Goal: Information Seeking & Learning: Learn about a topic

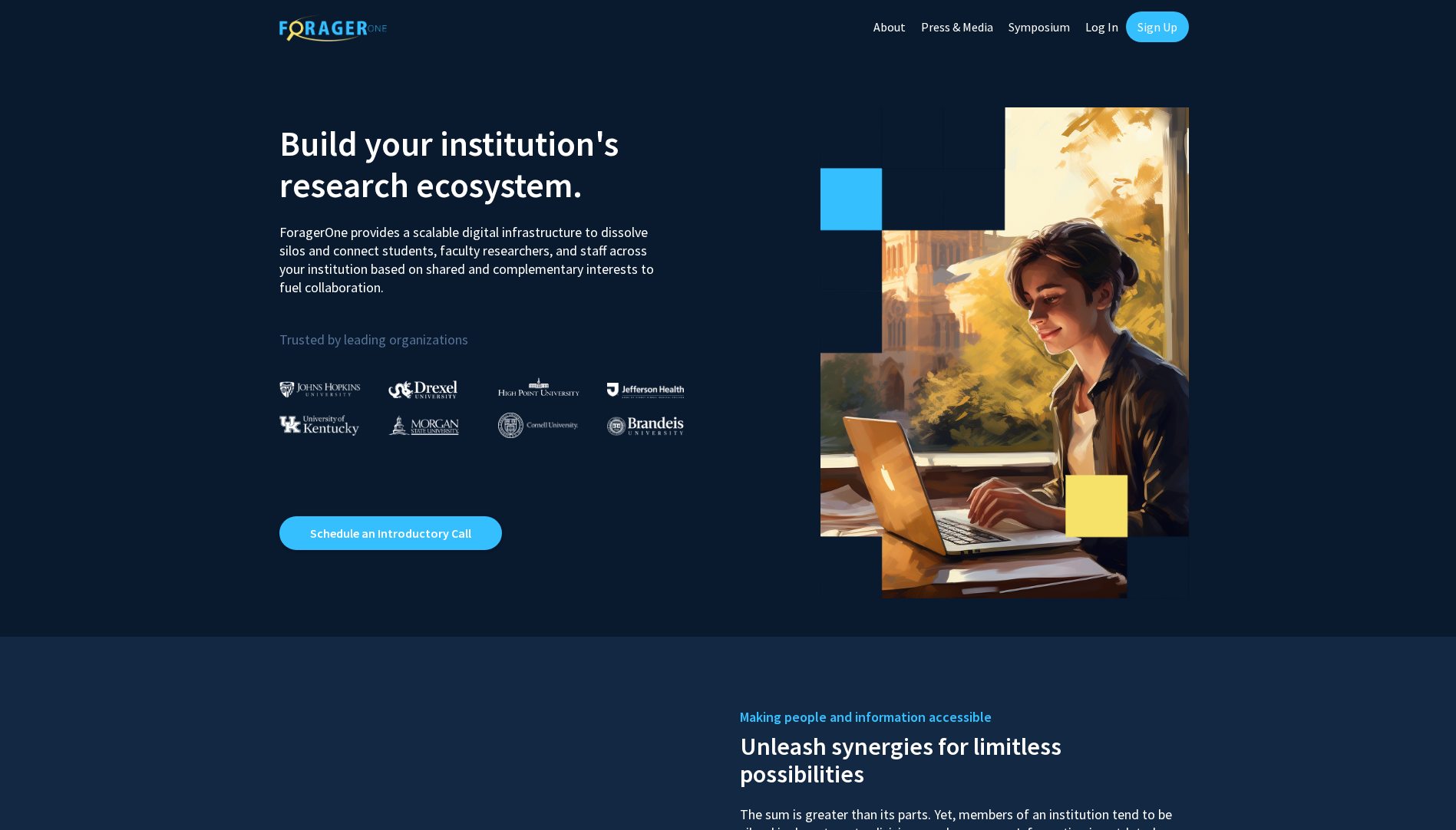
click at [1094, 24] on link "Log In" at bounding box center [1102, 27] width 48 height 54
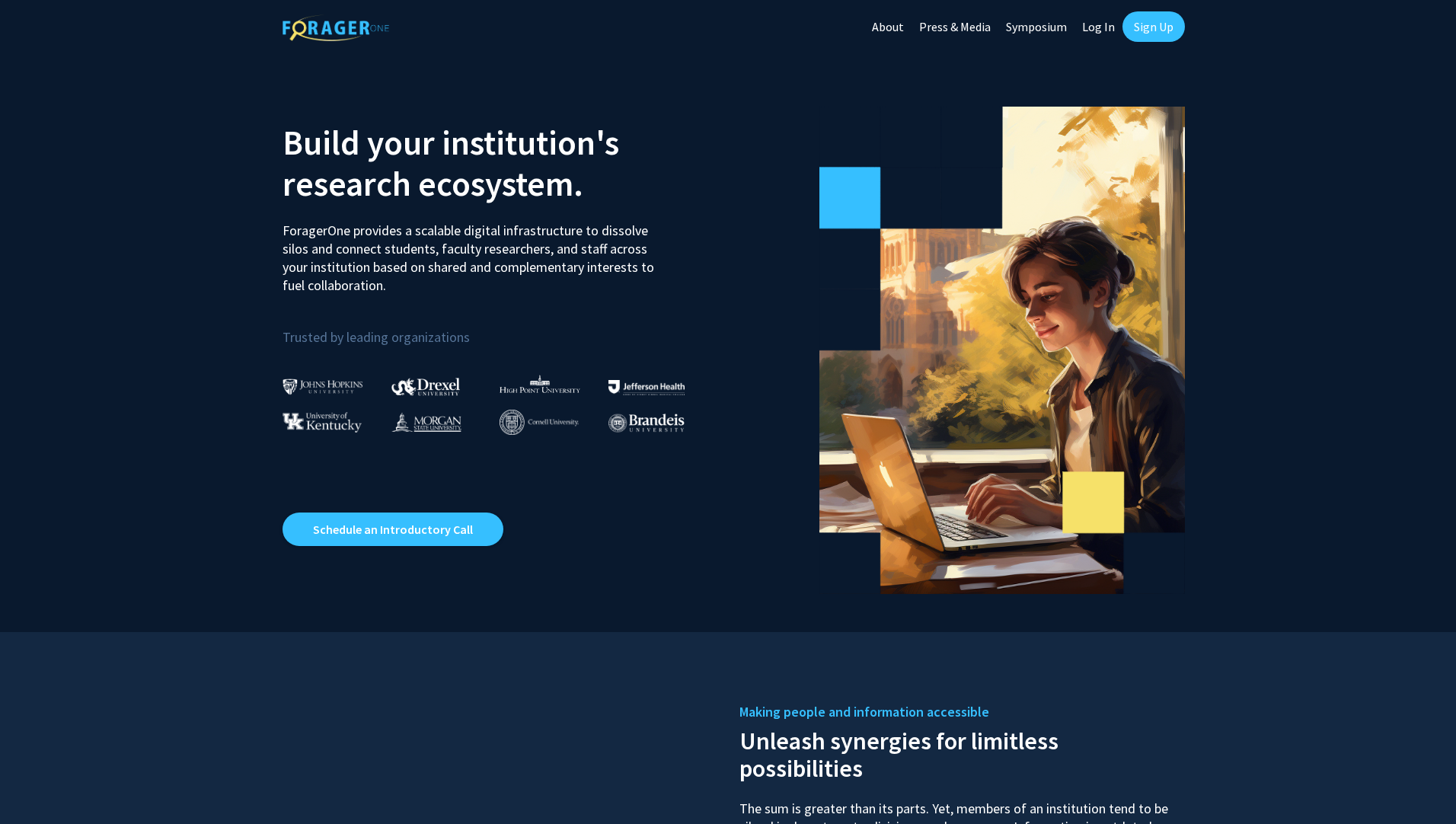
select select
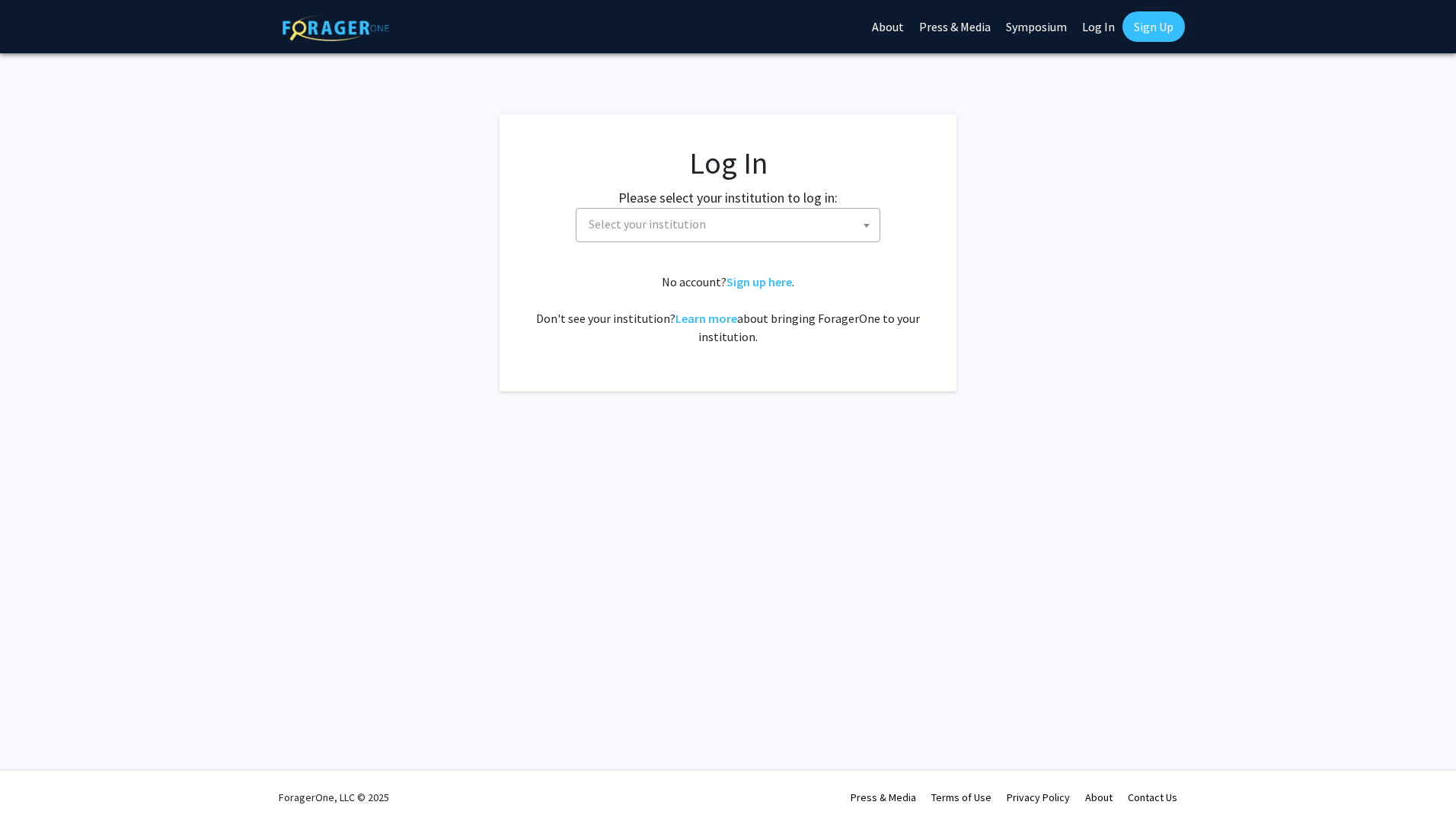
click at [629, 223] on span "Select your institution" at bounding box center [647, 224] width 118 height 15
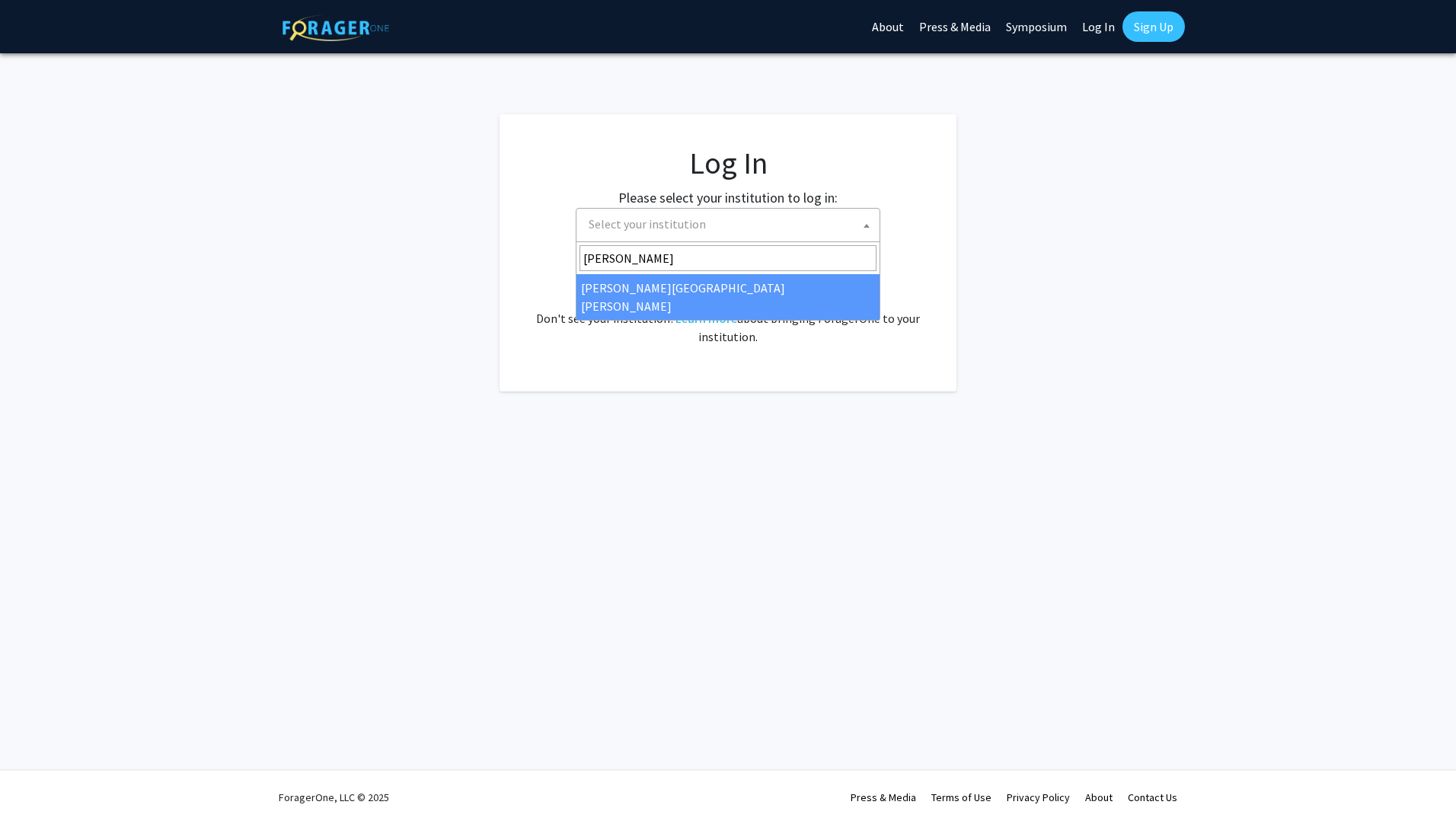
type input "[PERSON_NAME]"
select select "1"
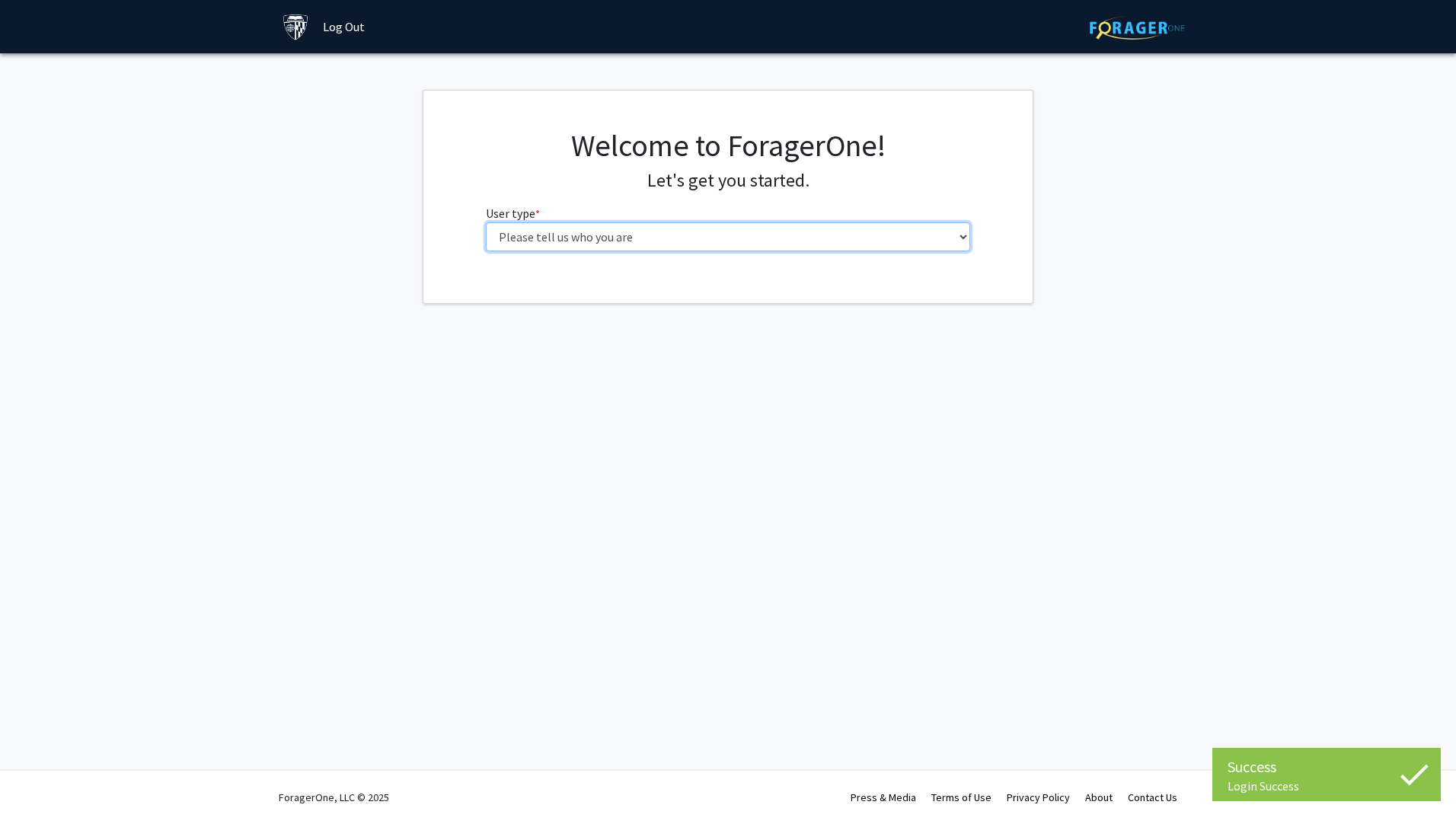
click at [642, 233] on select "Please tell us who you are Undergraduate Student Master's Student Doctoral Cand…" at bounding box center [728, 237] width 485 height 29
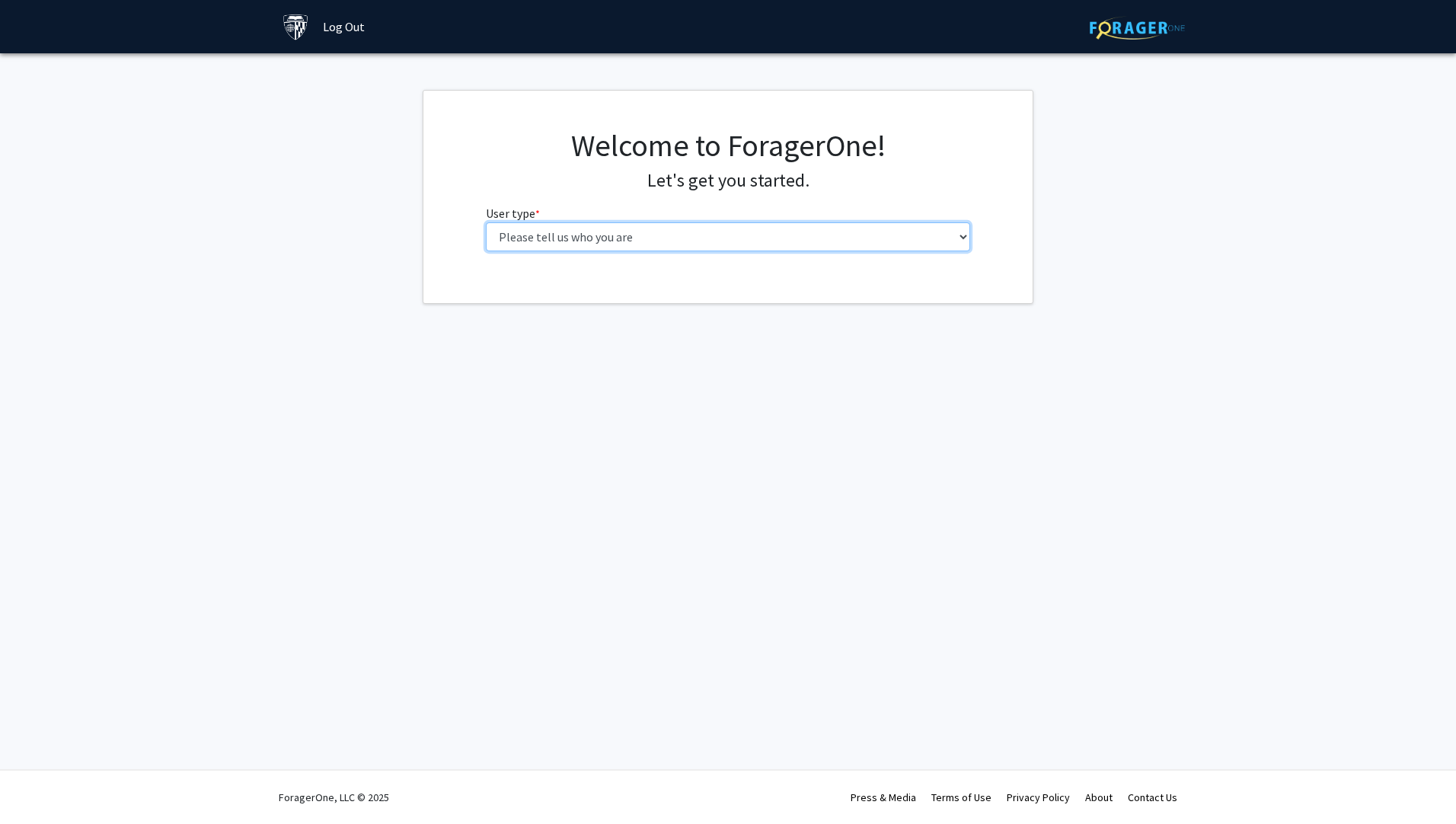
select select "2: masters"
click at [486, 223] on select "Please tell us who you are Undergraduate Student Master's Student Doctoral Cand…" at bounding box center [728, 237] width 485 height 29
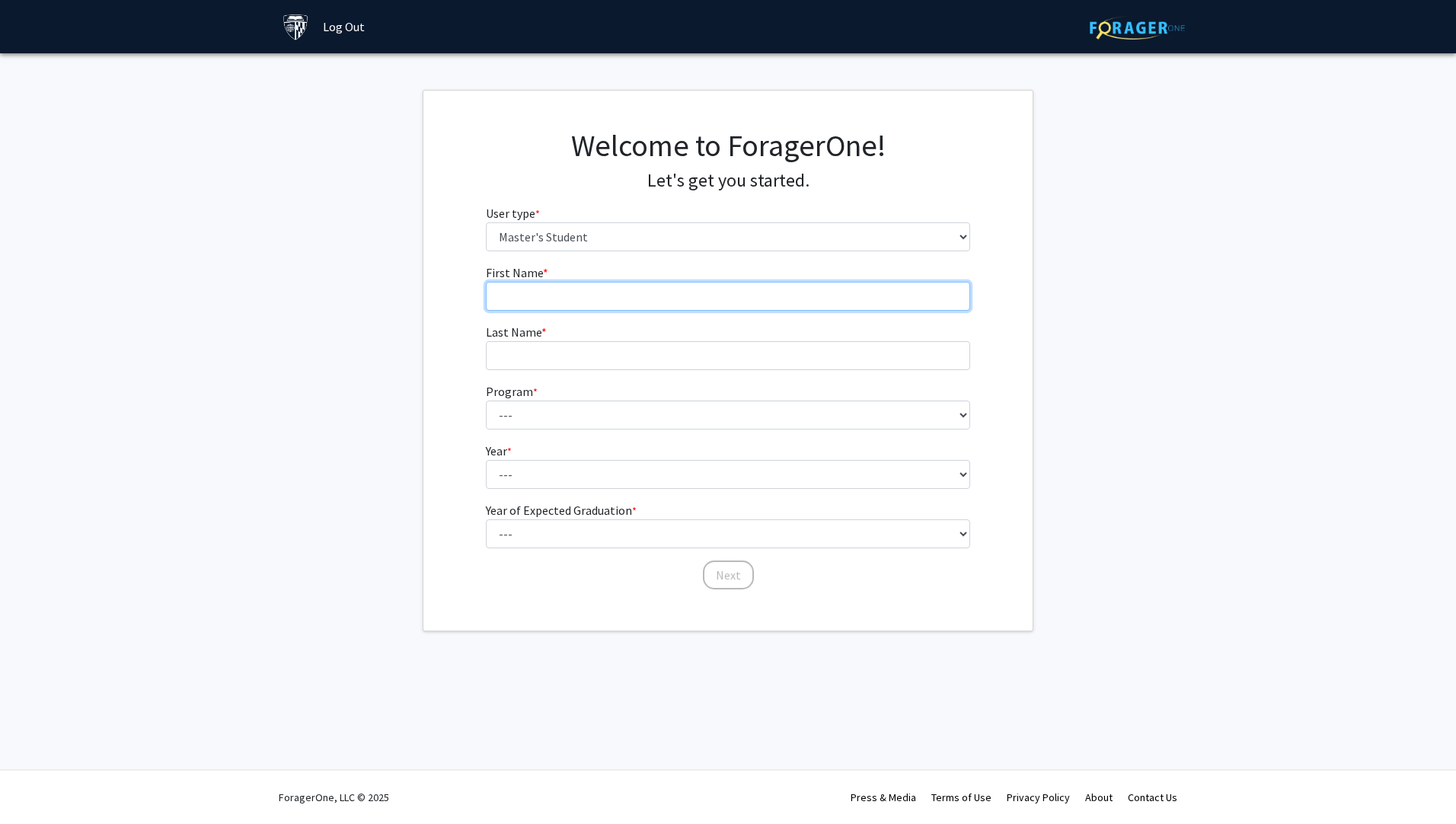
click at [602, 296] on input "First Name * required" at bounding box center [728, 296] width 485 height 29
type input "Noe"
type input "Melchor"
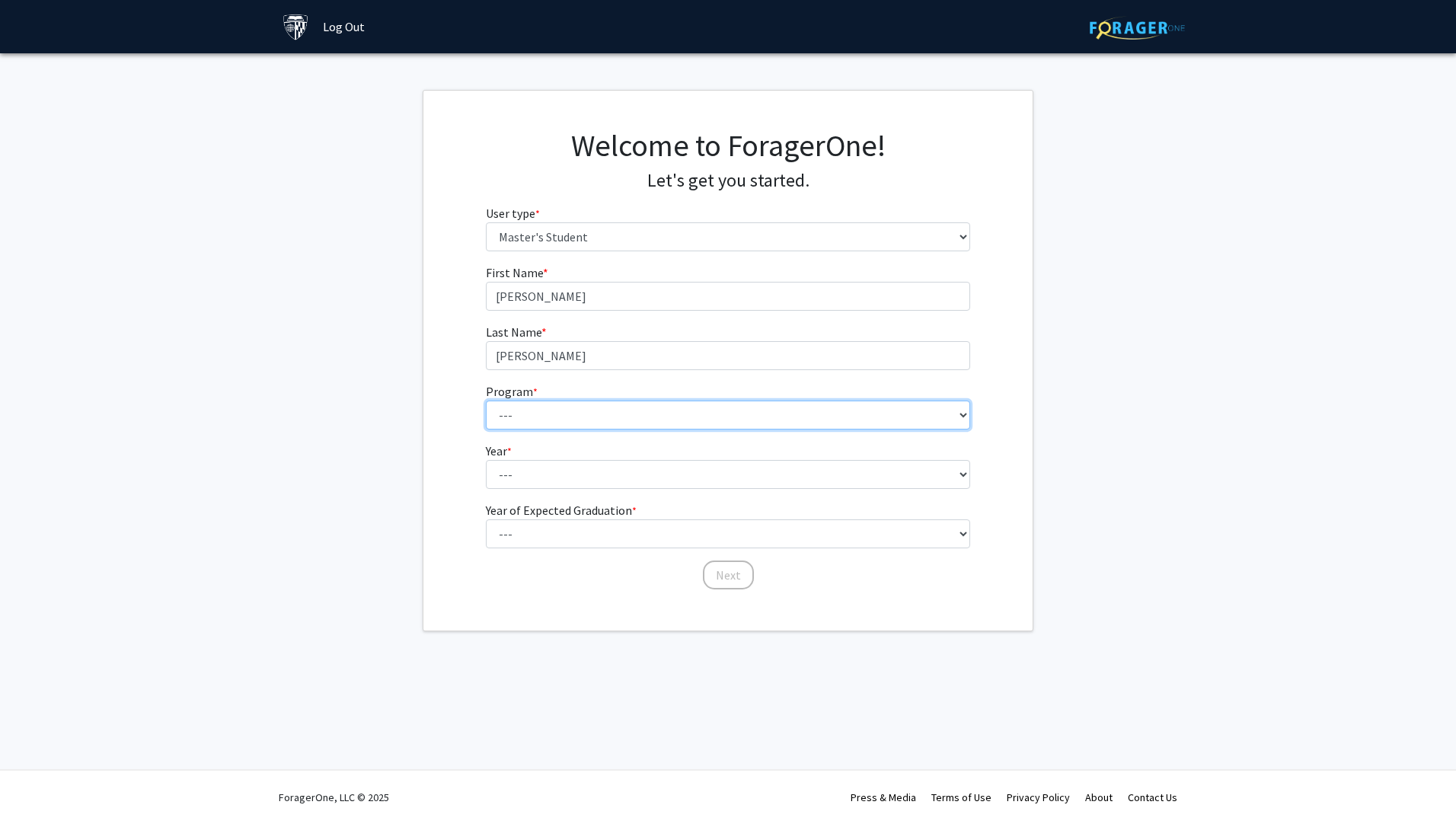
click at [549, 412] on select "--- Anatomy Education Applied and Computational Mathematics Applied Biomedical …" at bounding box center [728, 415] width 485 height 29
select select "137: 136"
click at [486, 400] on select "--- Anatomy Education Applied and Computational Mathematics Applied Biomedical …" at bounding box center [728, 415] width 485 height 29
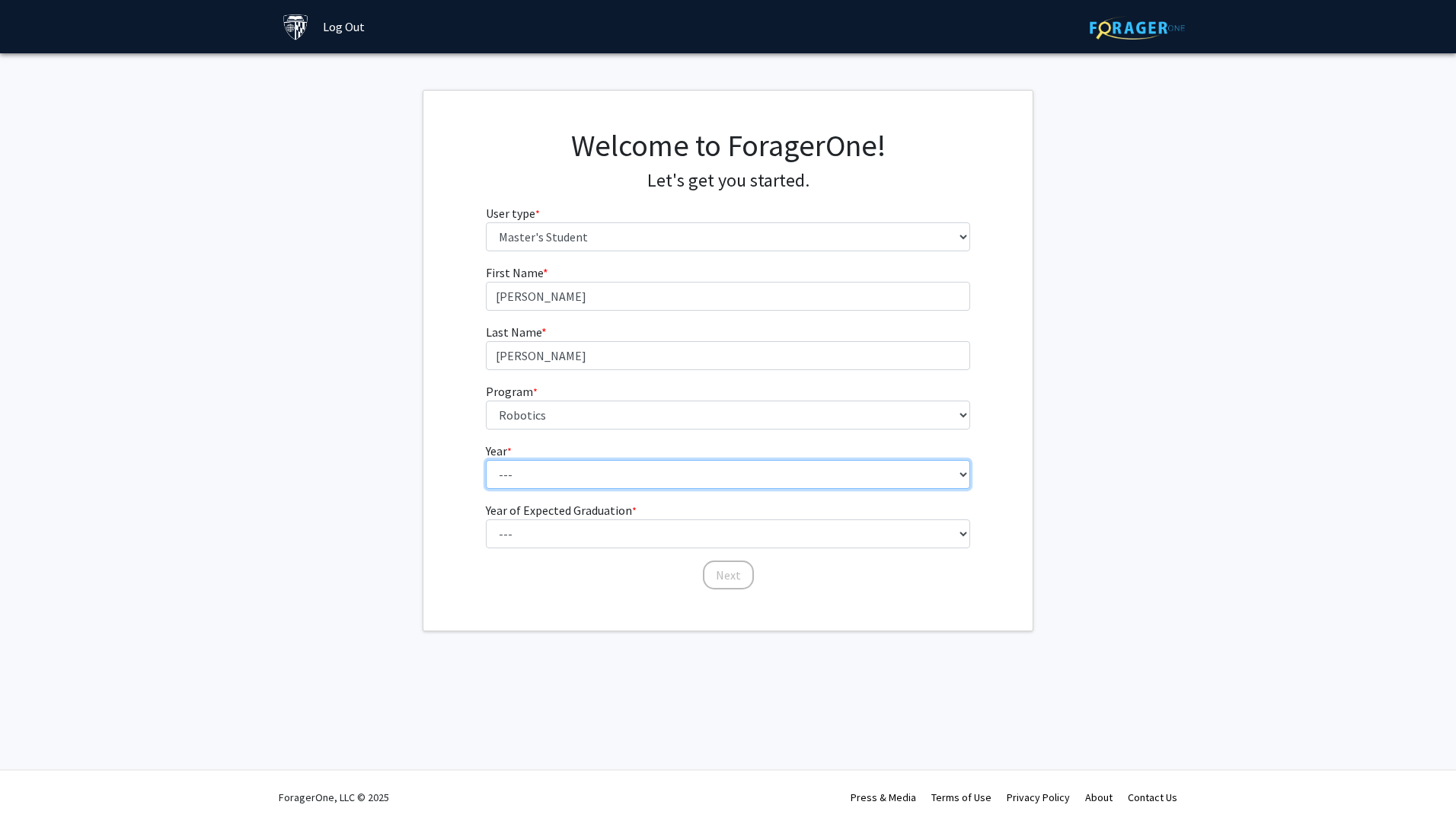
click at [546, 473] on select "--- First Year Second Year" at bounding box center [728, 474] width 485 height 29
select select "1: first_year"
click at [486, 460] on select "--- First Year Second Year" at bounding box center [728, 474] width 485 height 29
click at [606, 534] on select "--- 2025 2026 2027 2028 2029 2030 2031 2032 2033 2034" at bounding box center [728, 534] width 485 height 29
select select "4: 2028"
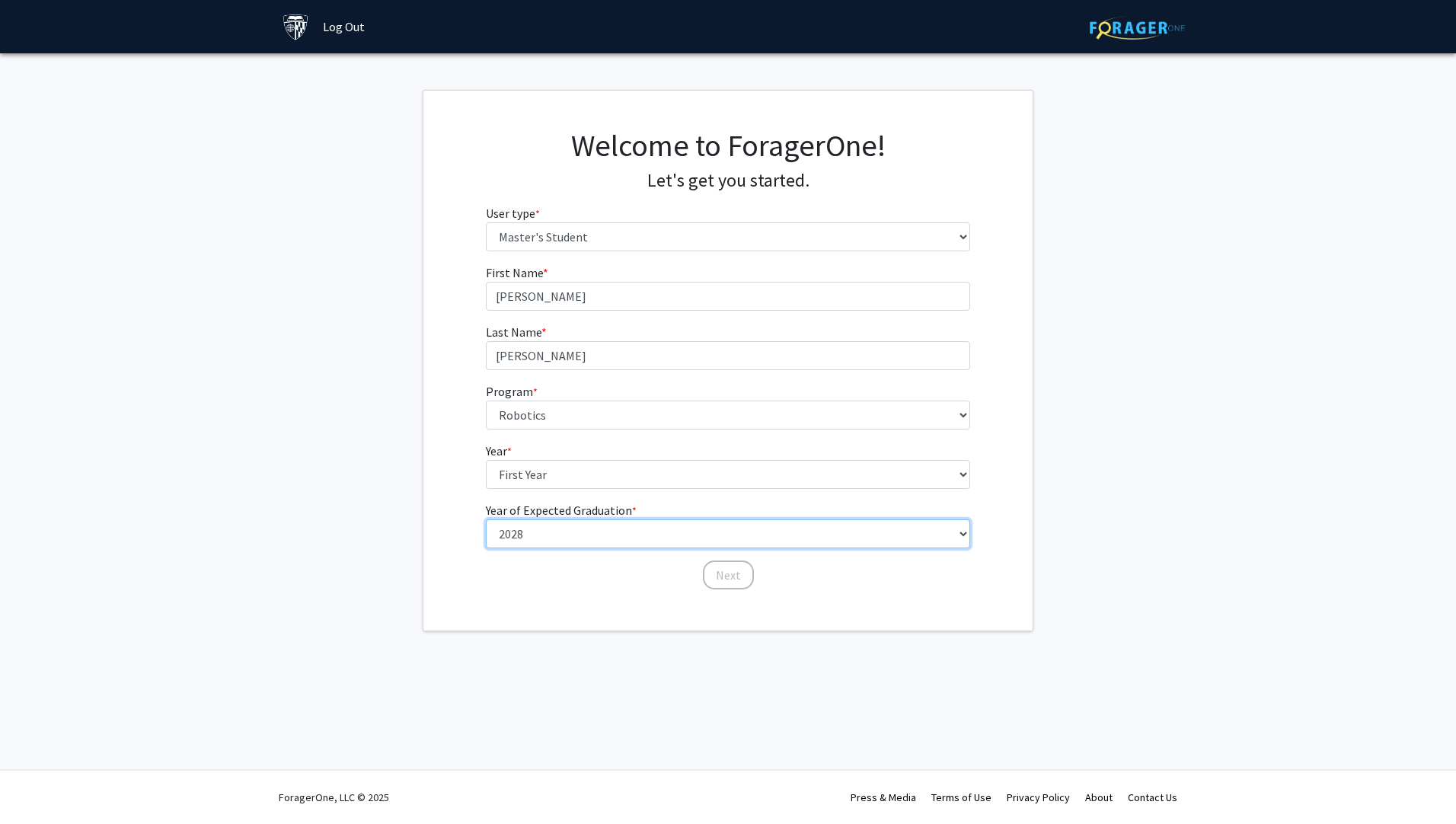
click at [486, 520] on select "--- 2025 2026 2027 2028 2029 2030 2031 2032 2033 2034" at bounding box center [728, 534] width 485 height 29
click at [741, 573] on button "Next" at bounding box center [728, 575] width 51 height 29
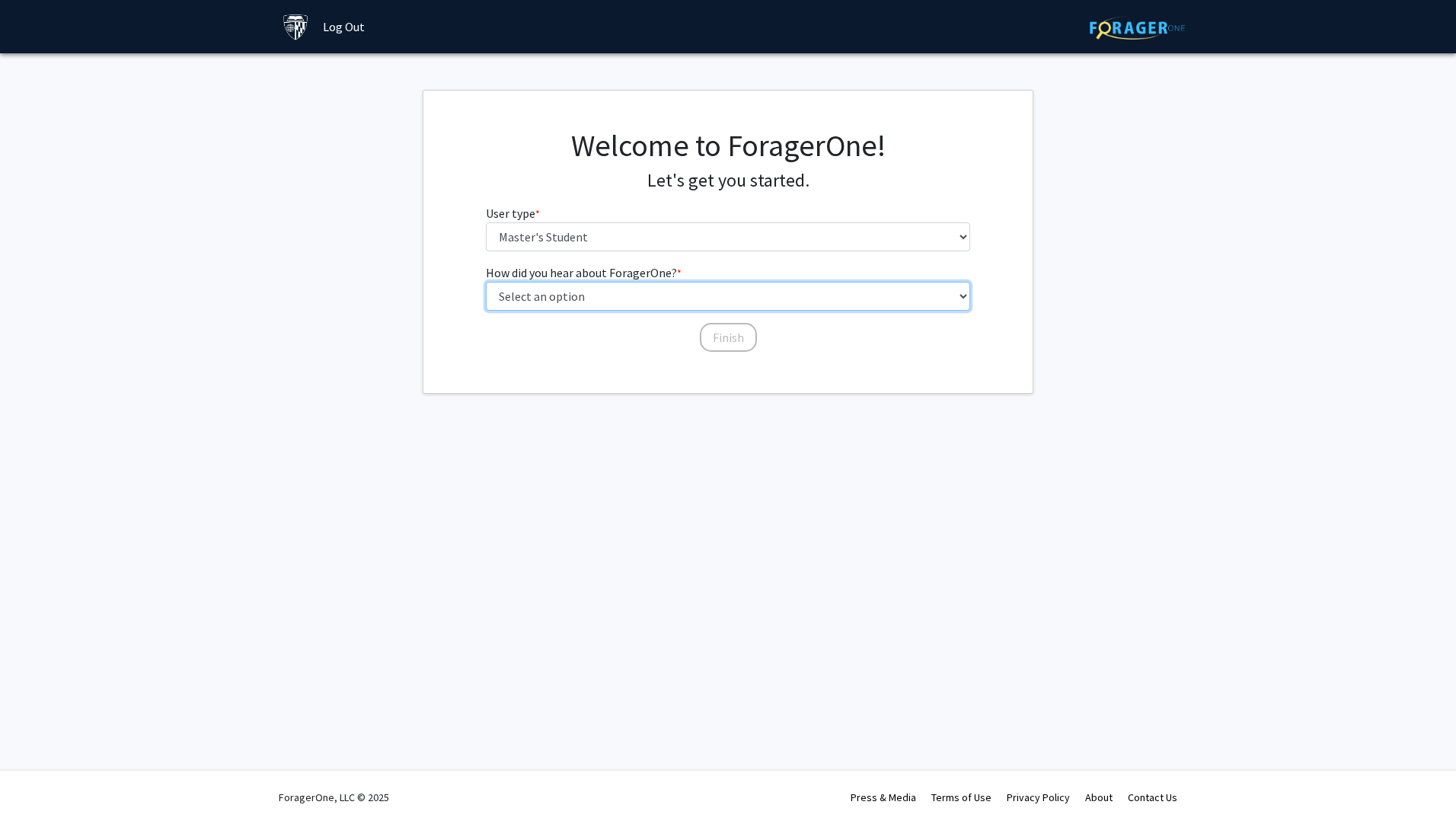
click at [606, 289] on select "Select an option Peer/student recommendation Faculty/staff recommendation Unive…" at bounding box center [728, 296] width 485 height 29
select select "3: university_website"
click at [486, 282] on select "Select an option Peer/student recommendation Faculty/staff recommendation Unive…" at bounding box center [728, 296] width 485 height 29
click at [728, 339] on button "Finish" at bounding box center [728, 338] width 57 height 29
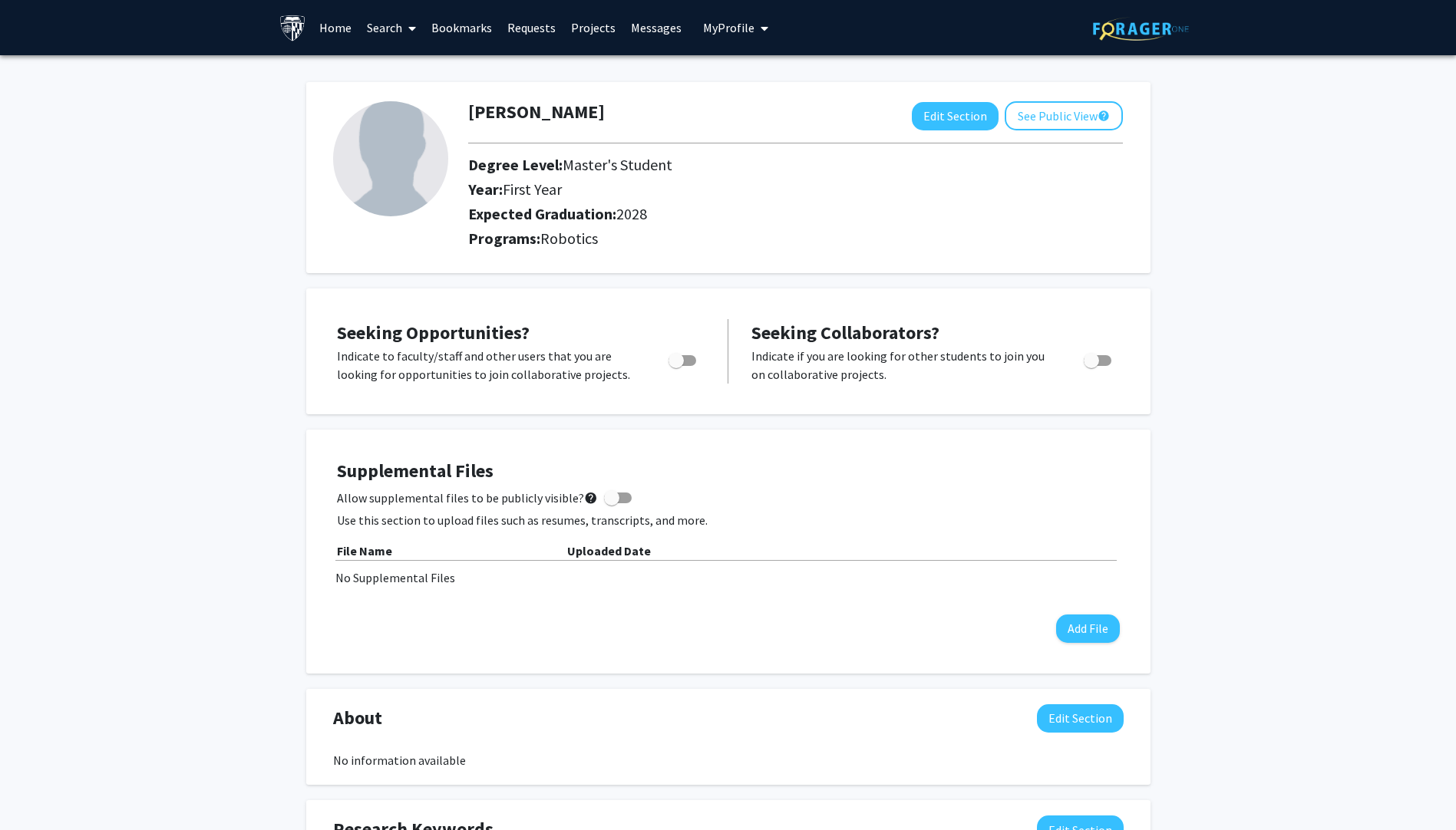
click at [683, 360] on span "Toggle" at bounding box center [676, 361] width 16 height 16
click at [676, 366] on input "Are you actively seeking opportunities?" at bounding box center [675, 366] width 1 height 1
checkbox input "true"
click at [596, 23] on link "Projects" at bounding box center [593, 28] width 60 height 54
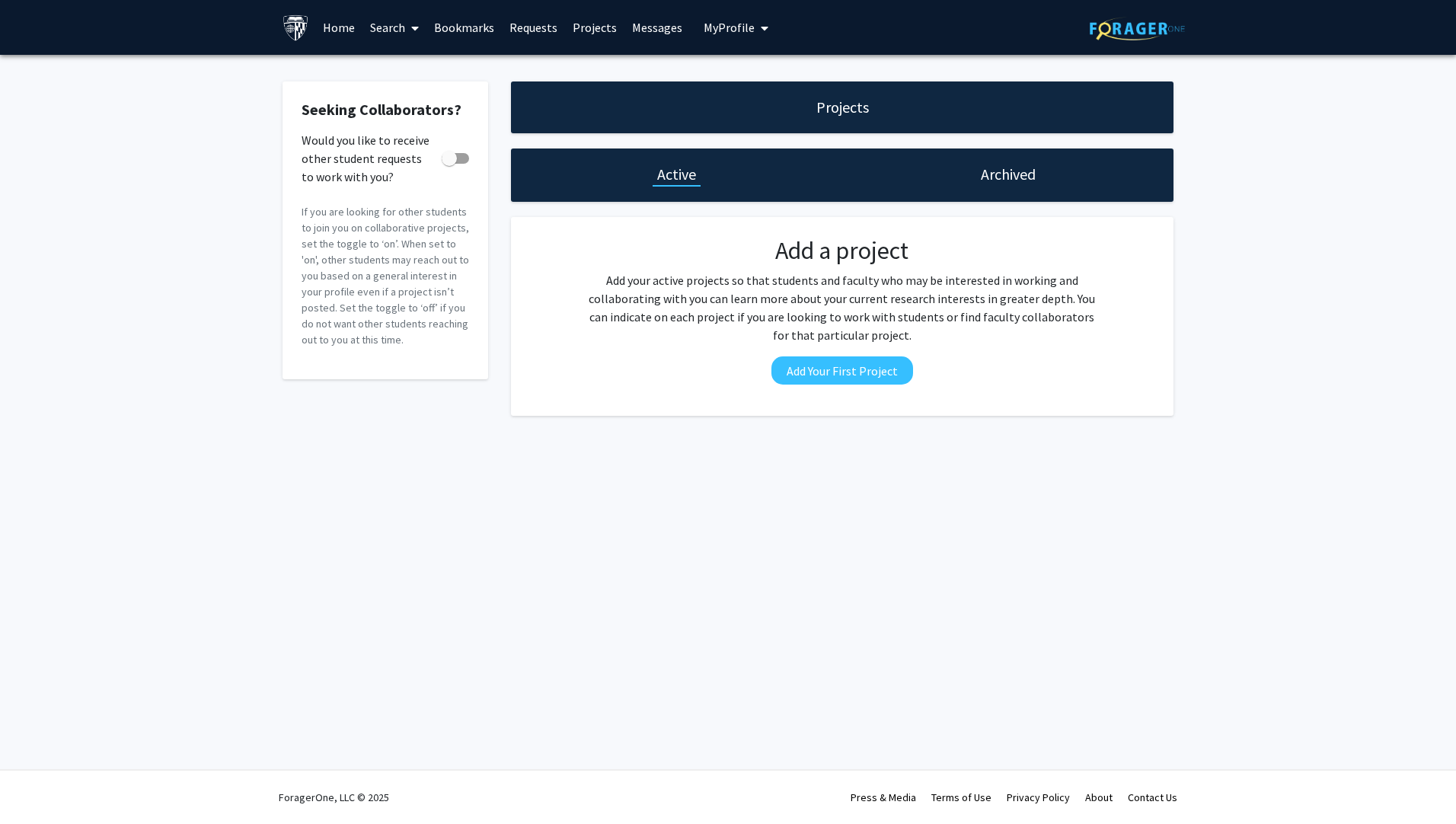
click at [820, 95] on div "Projects" at bounding box center [842, 107] width 662 height 52
click at [387, 21] on link "Search" at bounding box center [394, 27] width 64 height 53
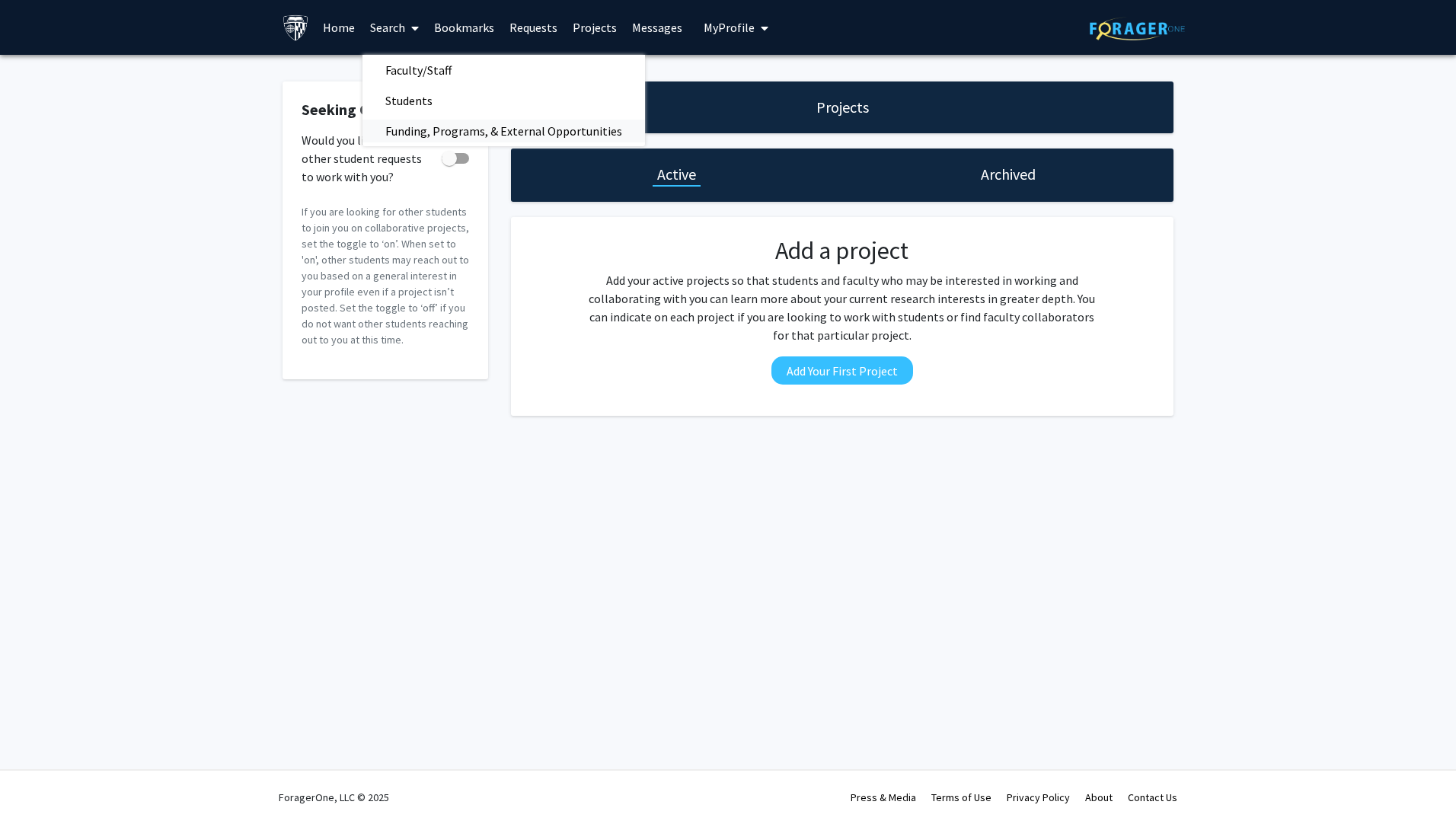
click at [482, 128] on span "Funding, Programs, & External Opportunities" at bounding box center [503, 131] width 283 height 30
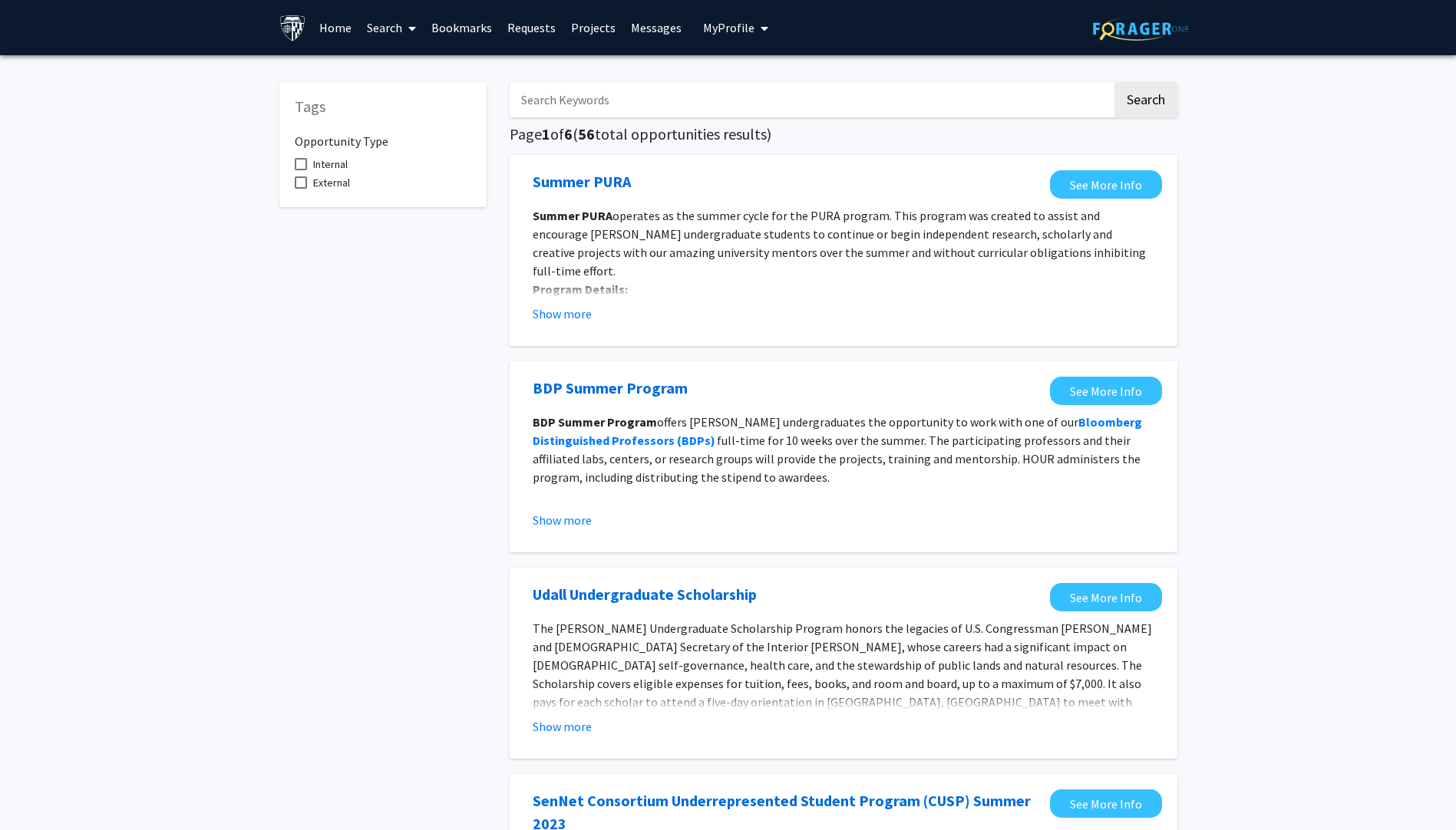
click at [617, 98] on input "Search Keywords" at bounding box center [811, 100] width 602 height 35
click at [1114, 82] on button "Search" at bounding box center [1145, 100] width 63 height 35
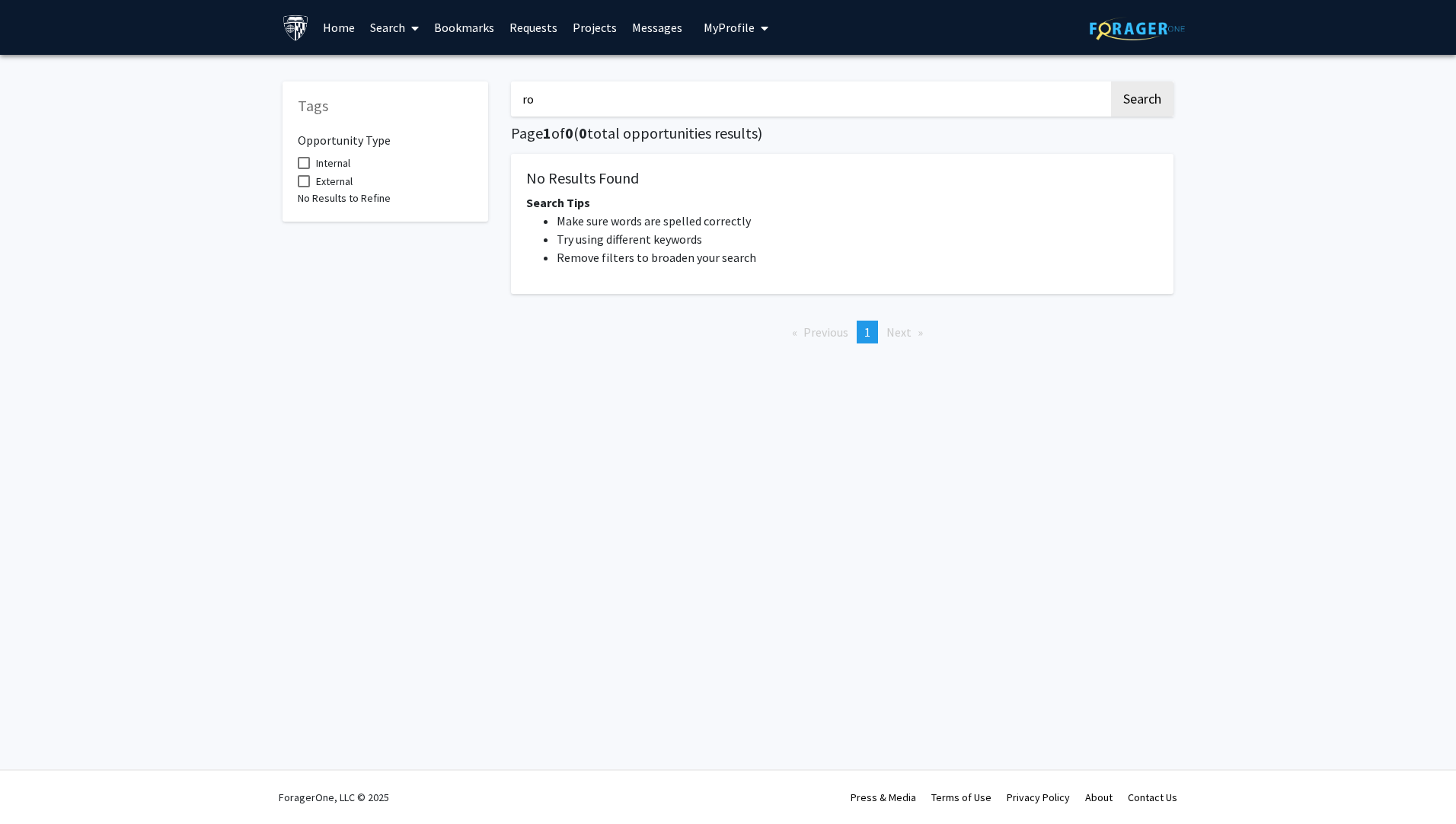
type input "r"
type input "uav"
click at [1111, 82] on button "Search" at bounding box center [1142, 99] width 63 height 35
click at [1130, 109] on button "Search" at bounding box center [1142, 99] width 63 height 35
